Goal: Navigation & Orientation: Find specific page/section

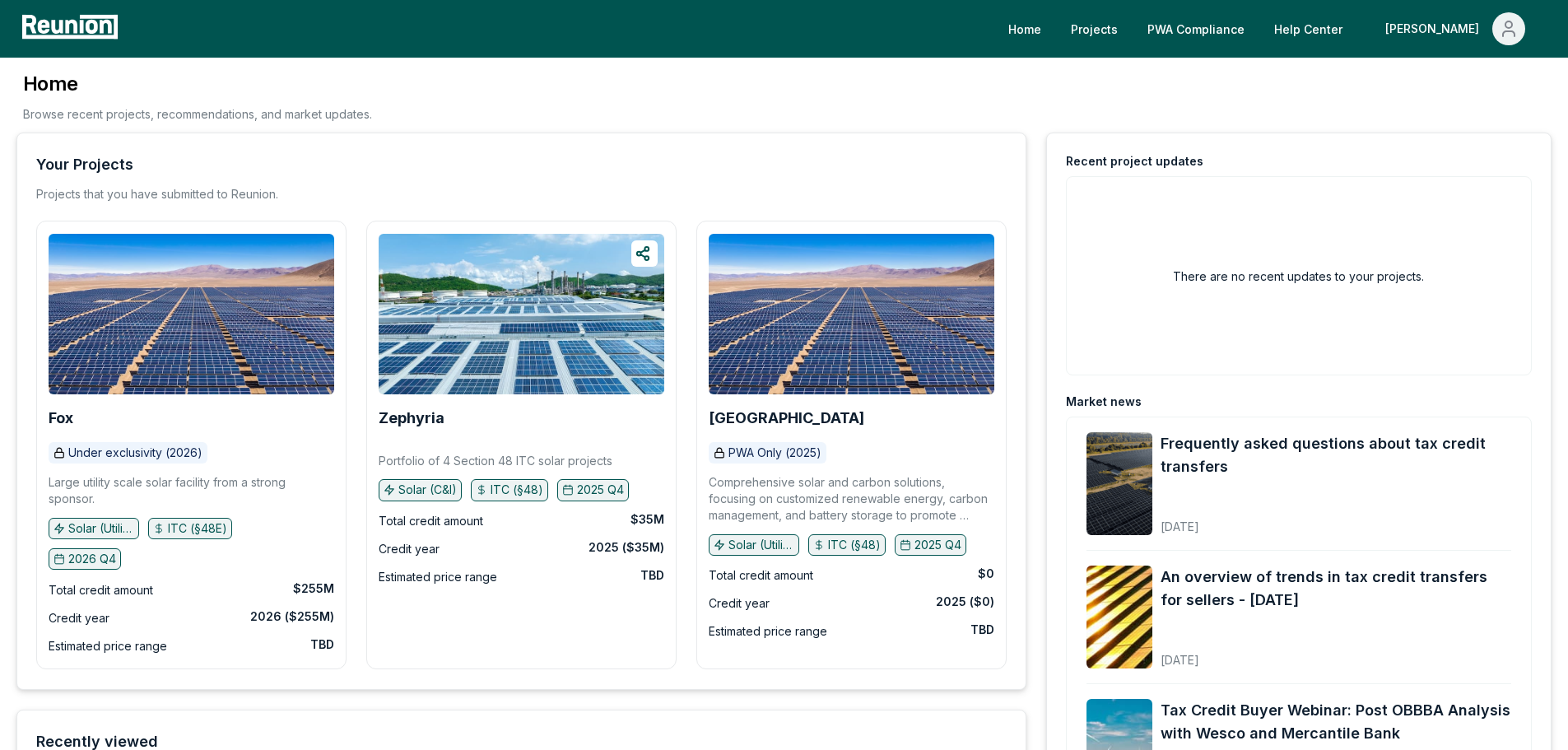
click at [462, 428] on div "Zephyria" at bounding box center [522, 418] width 285 height 26
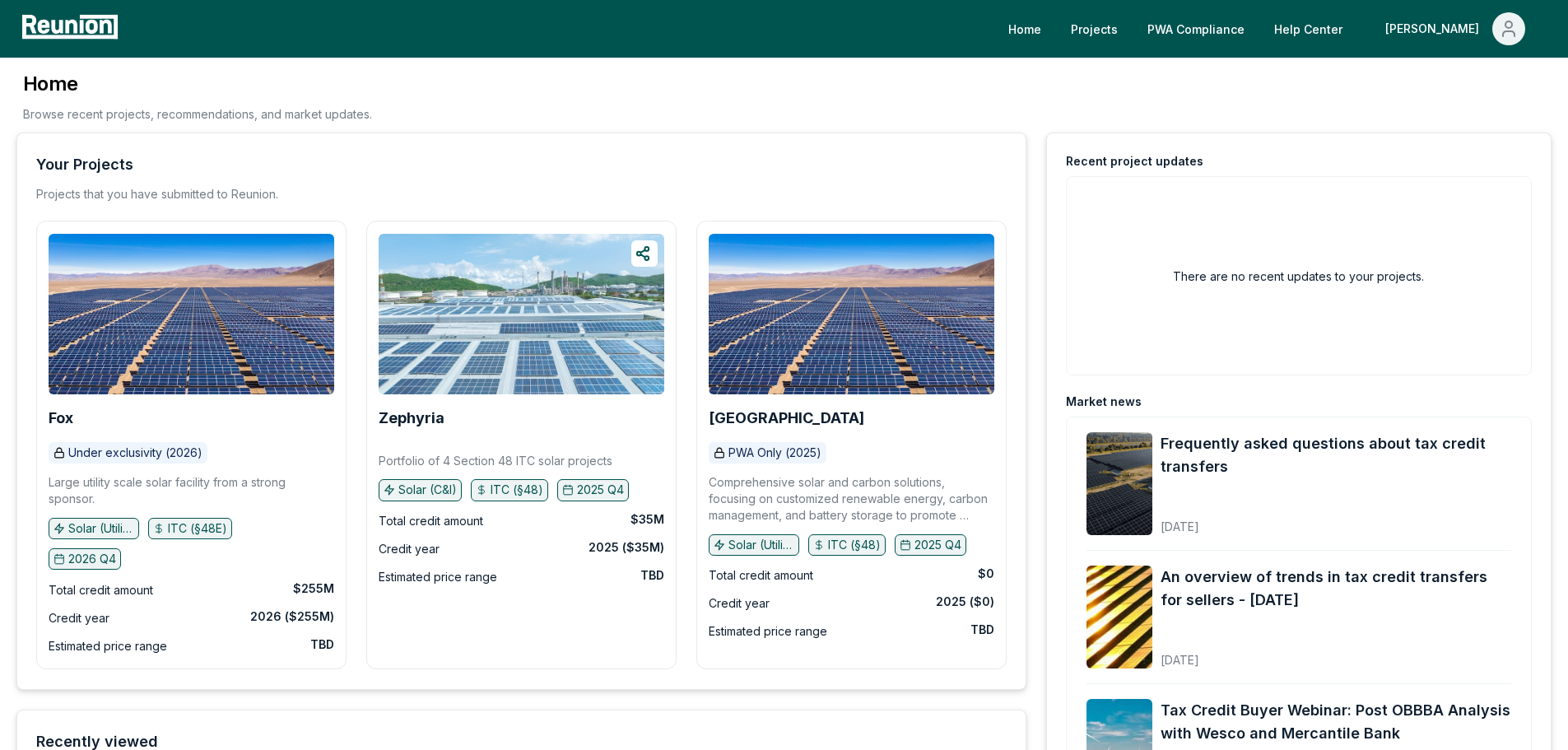
click at [513, 360] on img at bounding box center [522, 314] width 285 height 161
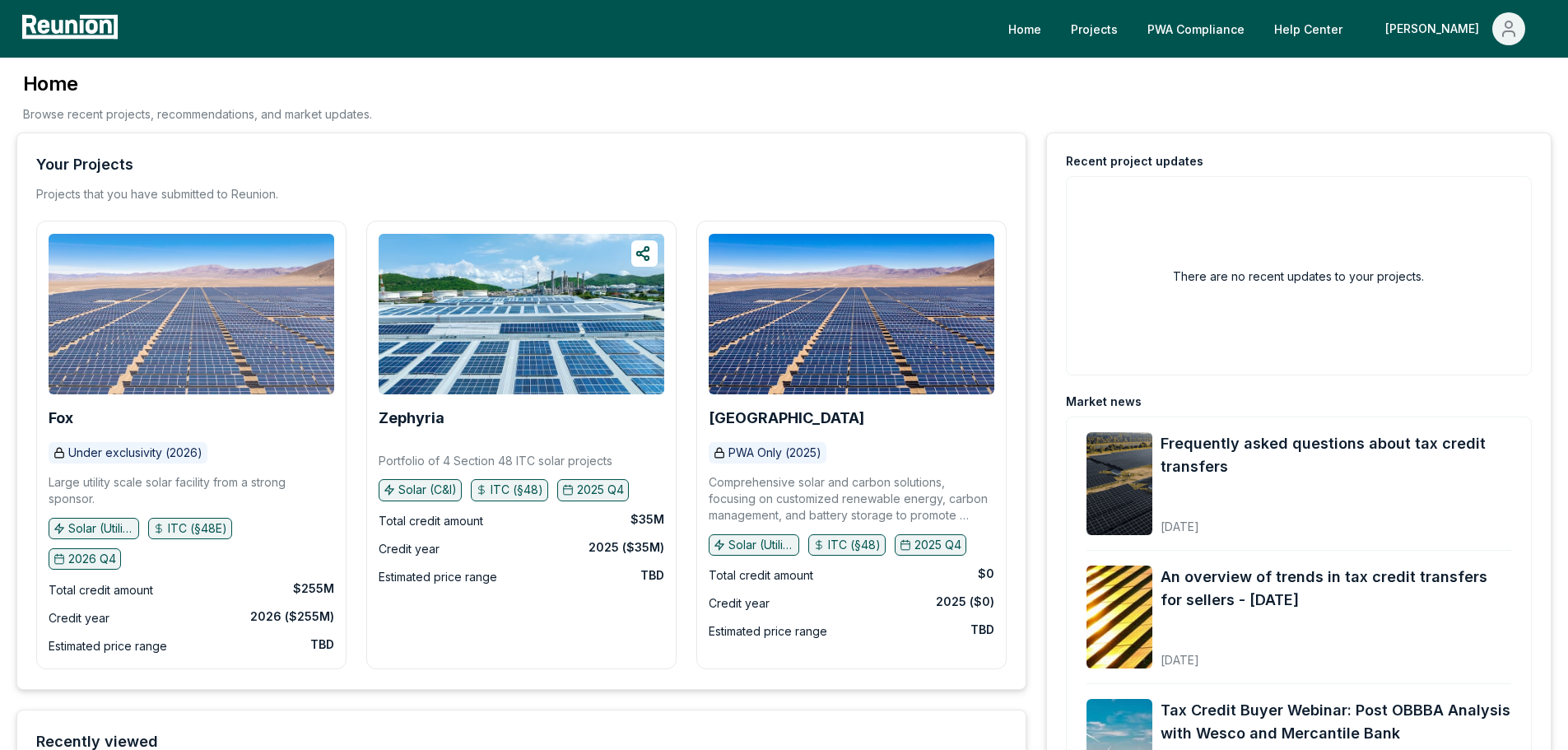
click at [164, 355] on img at bounding box center [191, 314] width 285 height 161
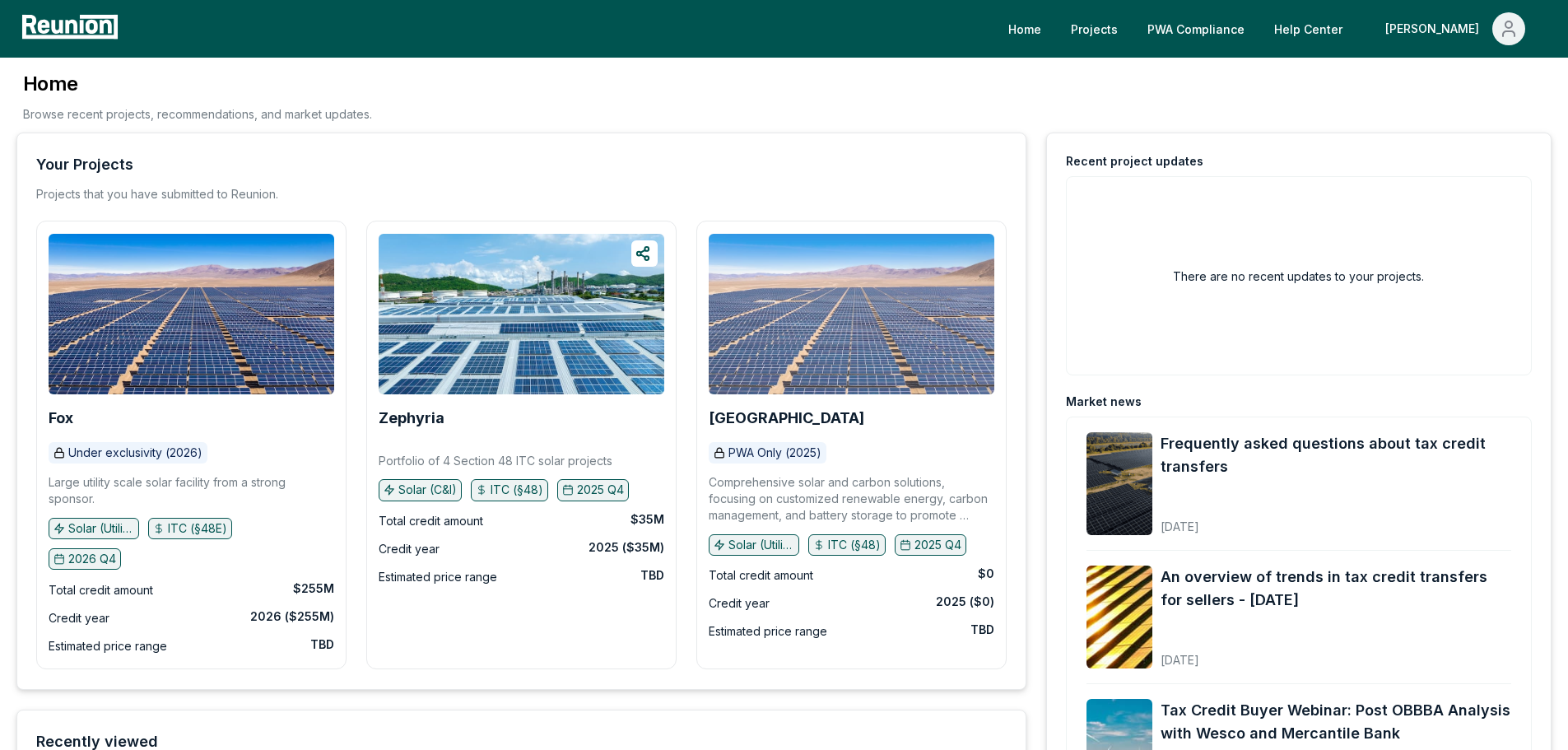
click at [884, 372] on img at bounding box center [851, 314] width 285 height 161
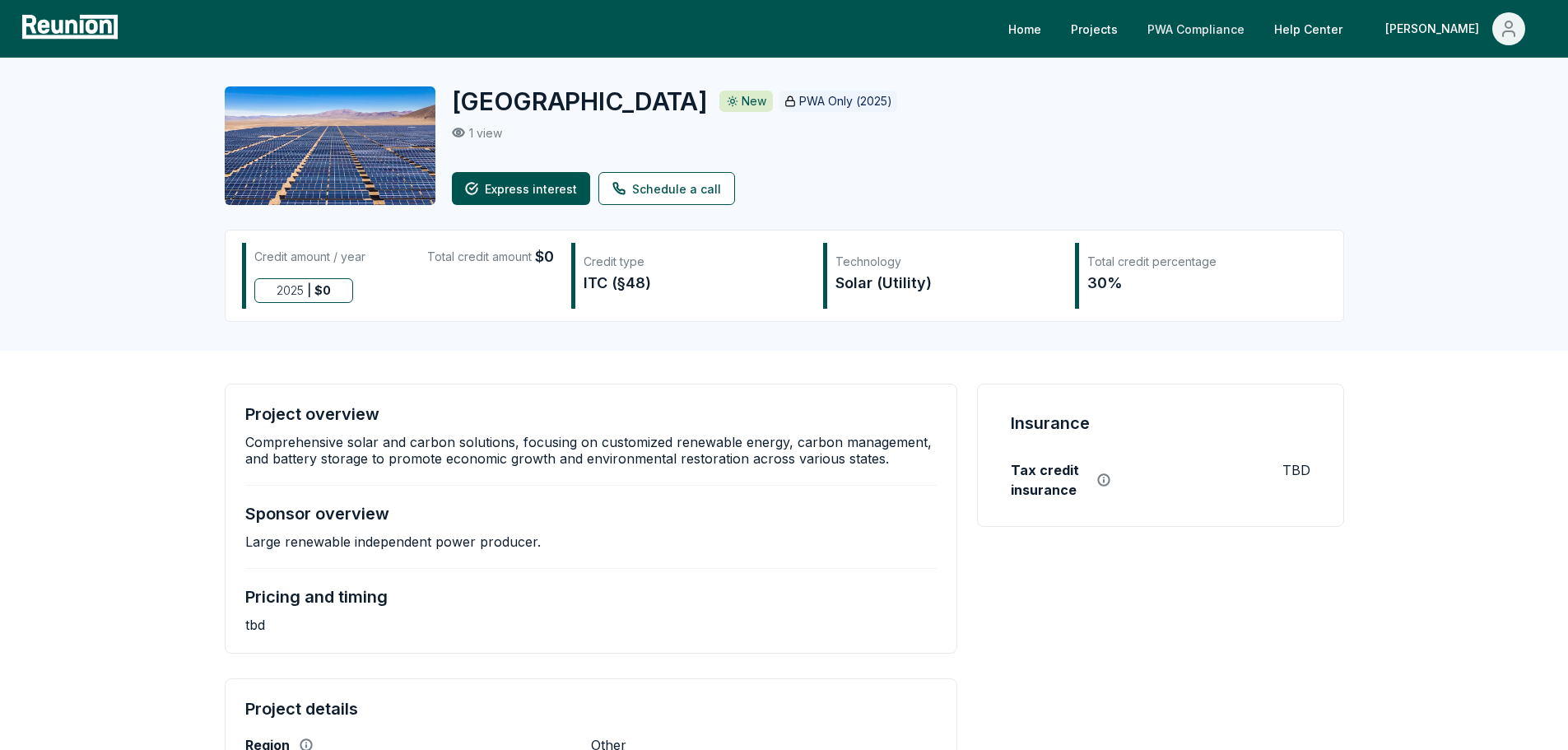
click at [1213, 27] on link "PWA Compliance" at bounding box center [1196, 29] width 124 height 32
